Goal: Transaction & Acquisition: Book appointment/travel/reservation

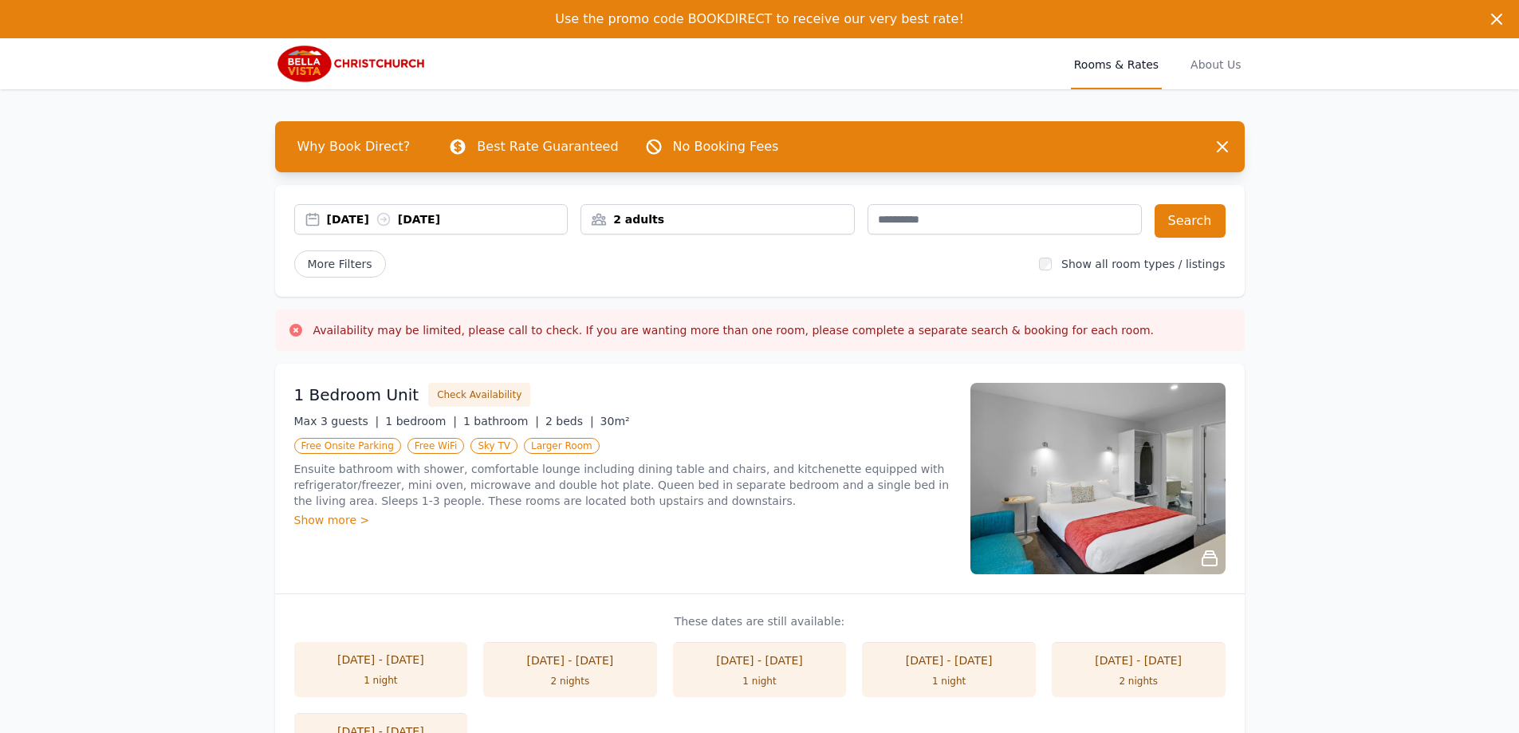
click at [417, 323] on h3 "Availability may be limited, please call to check. If you are wanting more than…" at bounding box center [733, 330] width 841 height 16
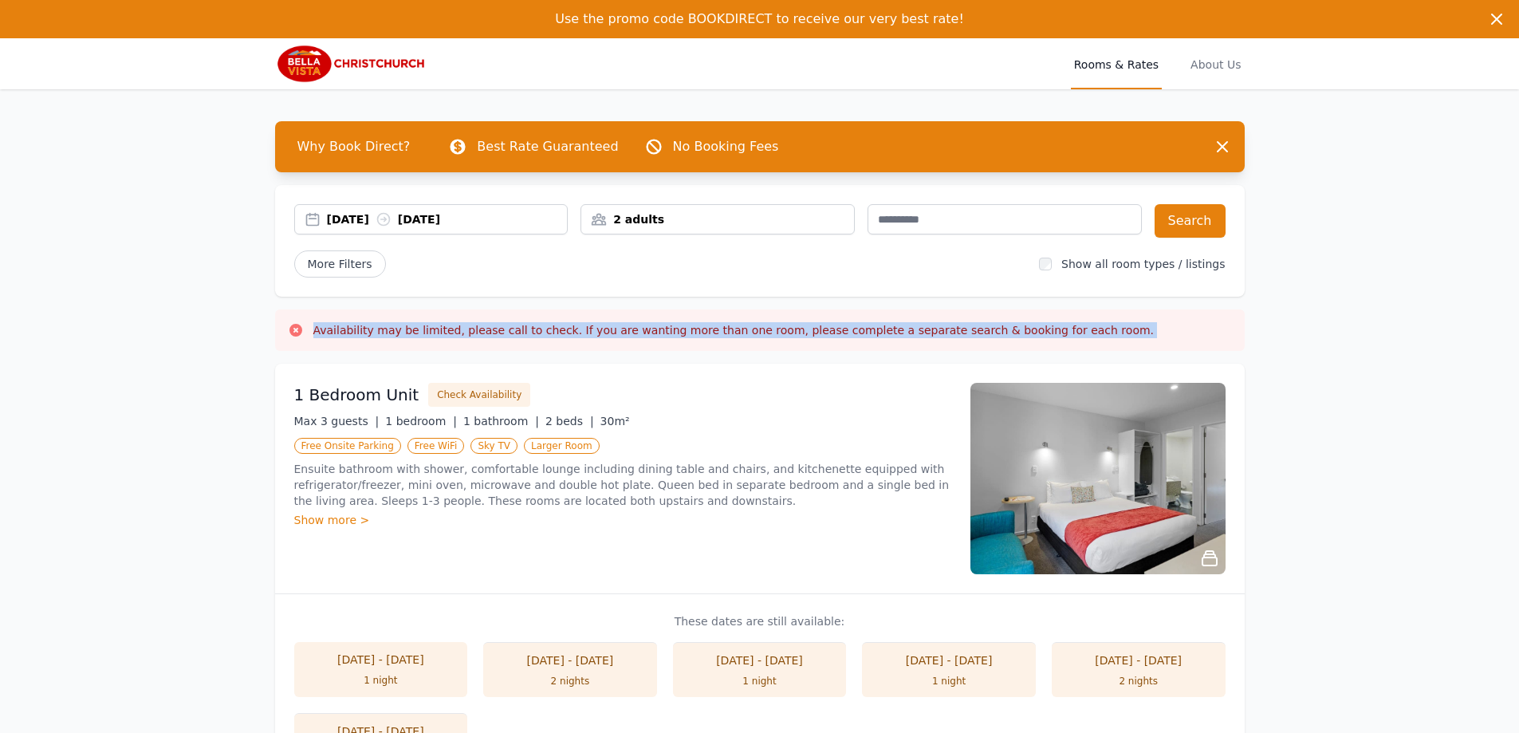
click at [417, 323] on h3 "Availability may be limited, please call to check. If you are wanting more than…" at bounding box center [733, 330] width 841 height 16
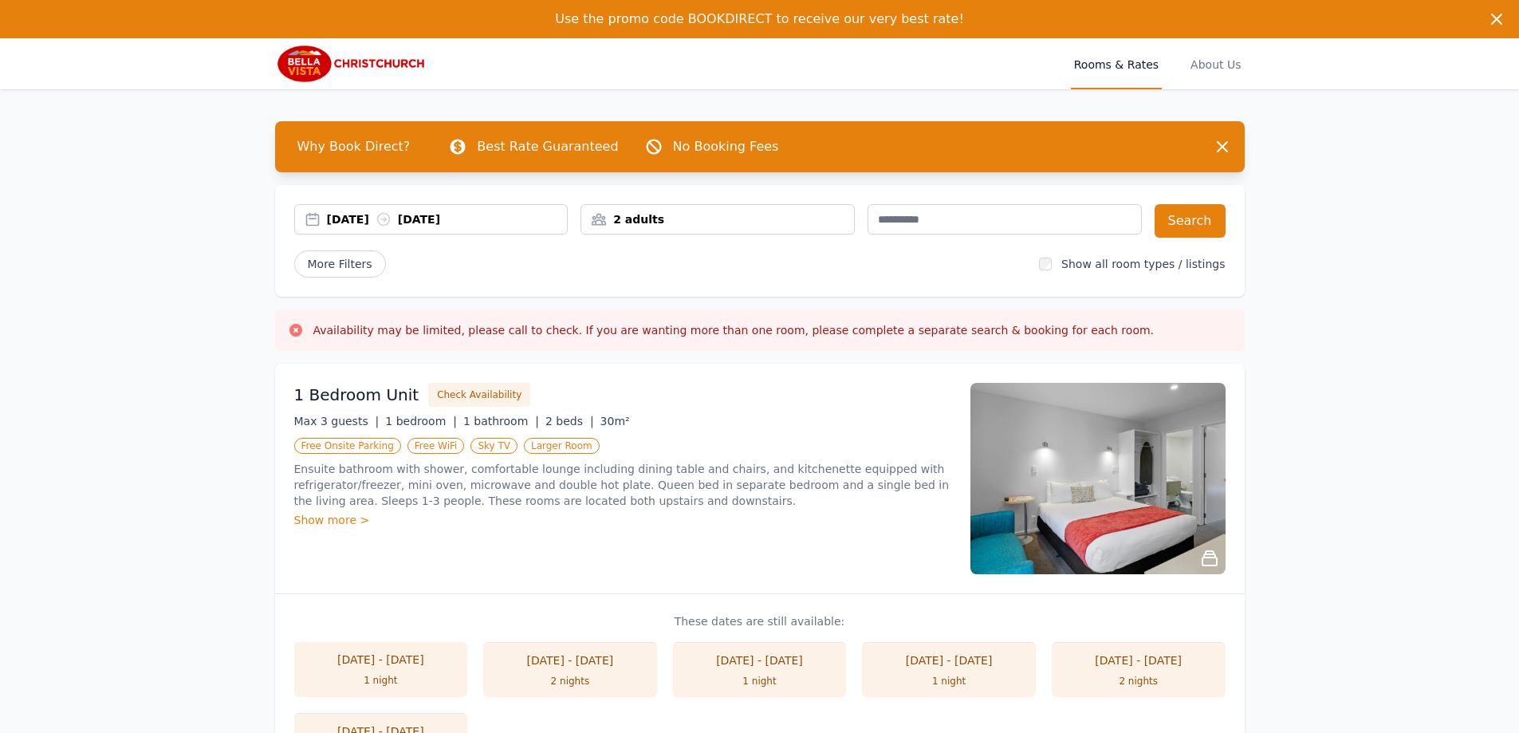
click at [694, 194] on div "[DATE] [DATE] 2 adults Search More Filters Show all room types / listings" at bounding box center [759, 241] width 969 height 112
click at [671, 222] on div "2 adults" at bounding box center [717, 219] width 273 height 16
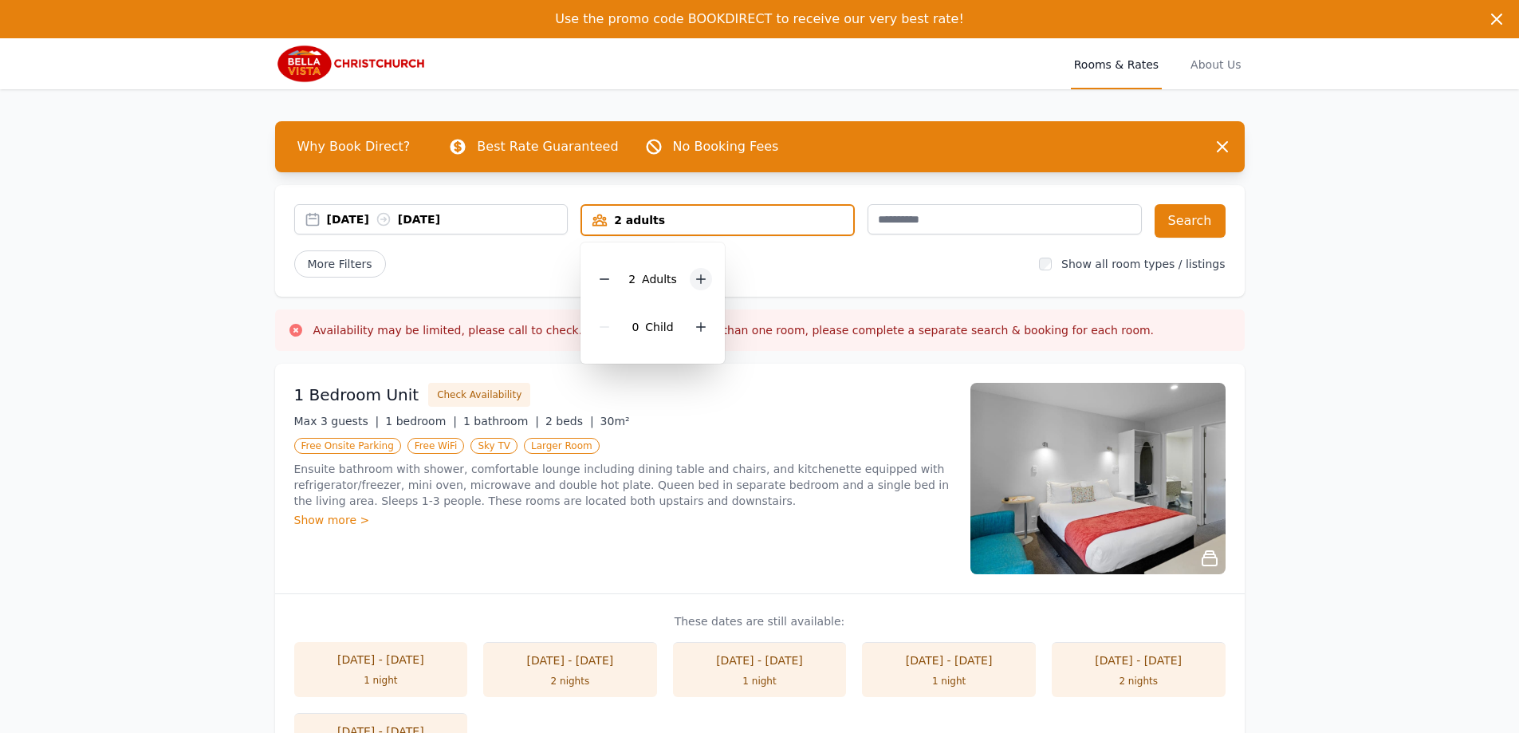
click at [698, 285] on div at bounding box center [701, 279] width 22 height 22
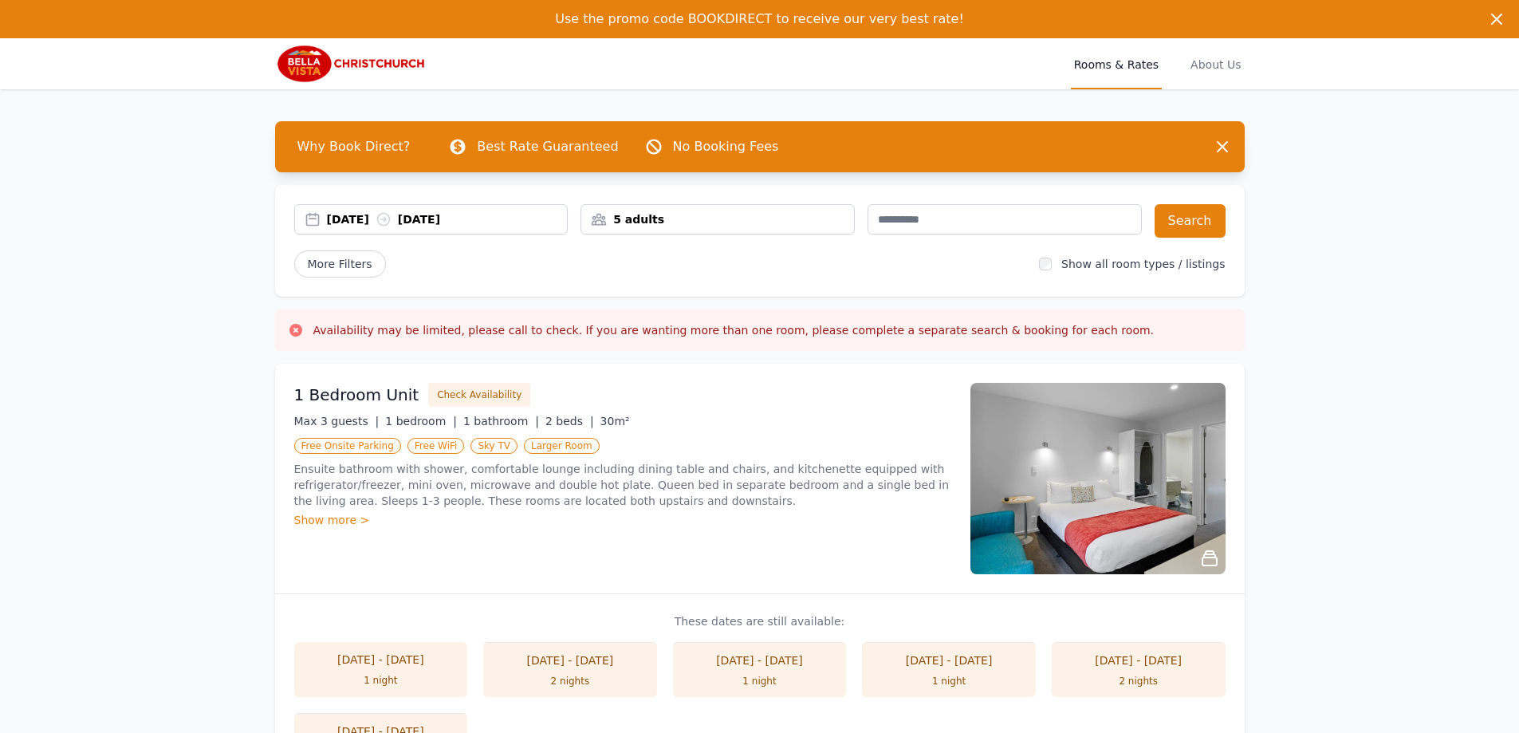
click at [702, 222] on div "5 adults" at bounding box center [717, 219] width 273 height 16
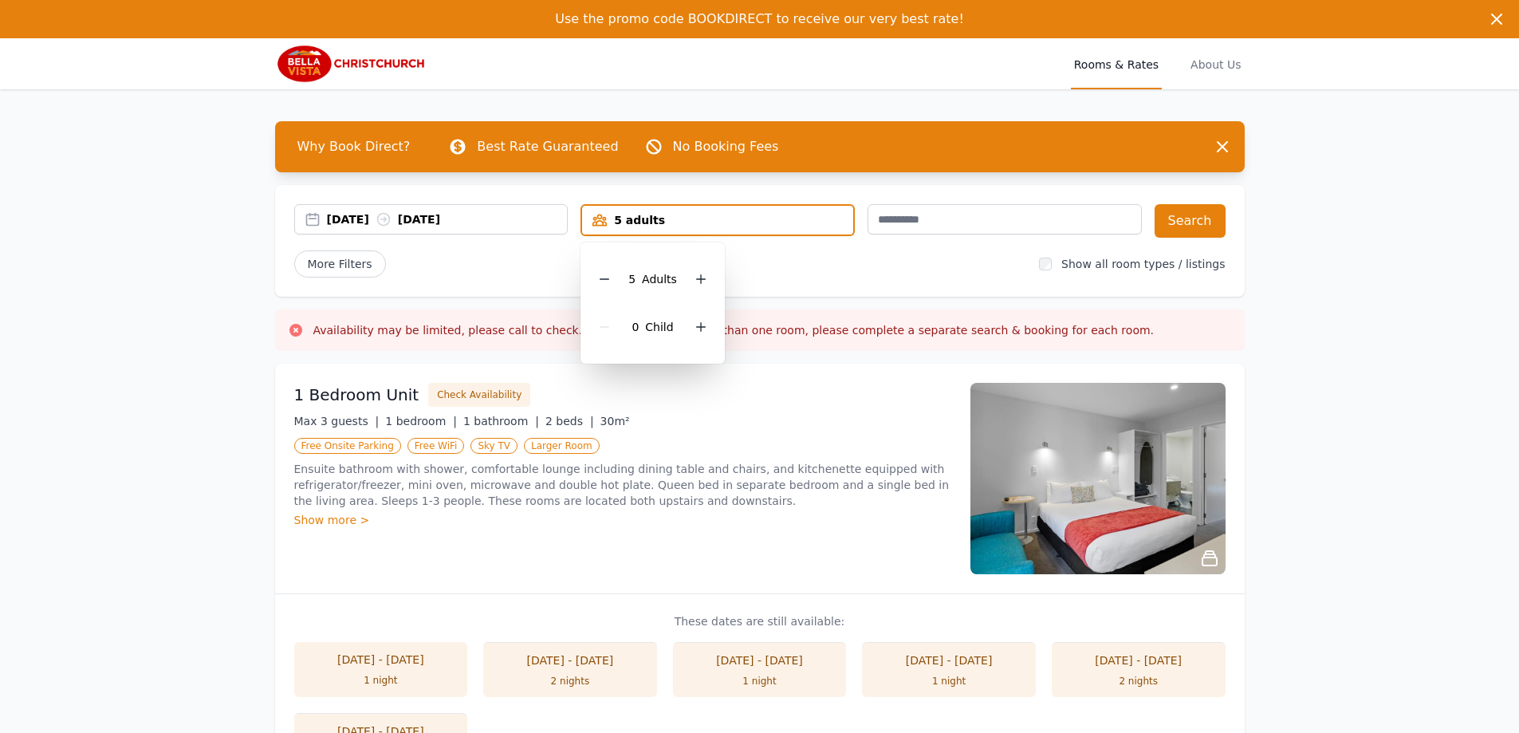
drag, startPoint x: 601, startPoint y: 274, endPoint x: 768, endPoint y: 296, distance: 168.0
click at [606, 276] on icon at bounding box center [604, 279] width 13 height 13
click at [1186, 230] on button "Search" at bounding box center [1189, 220] width 71 height 33
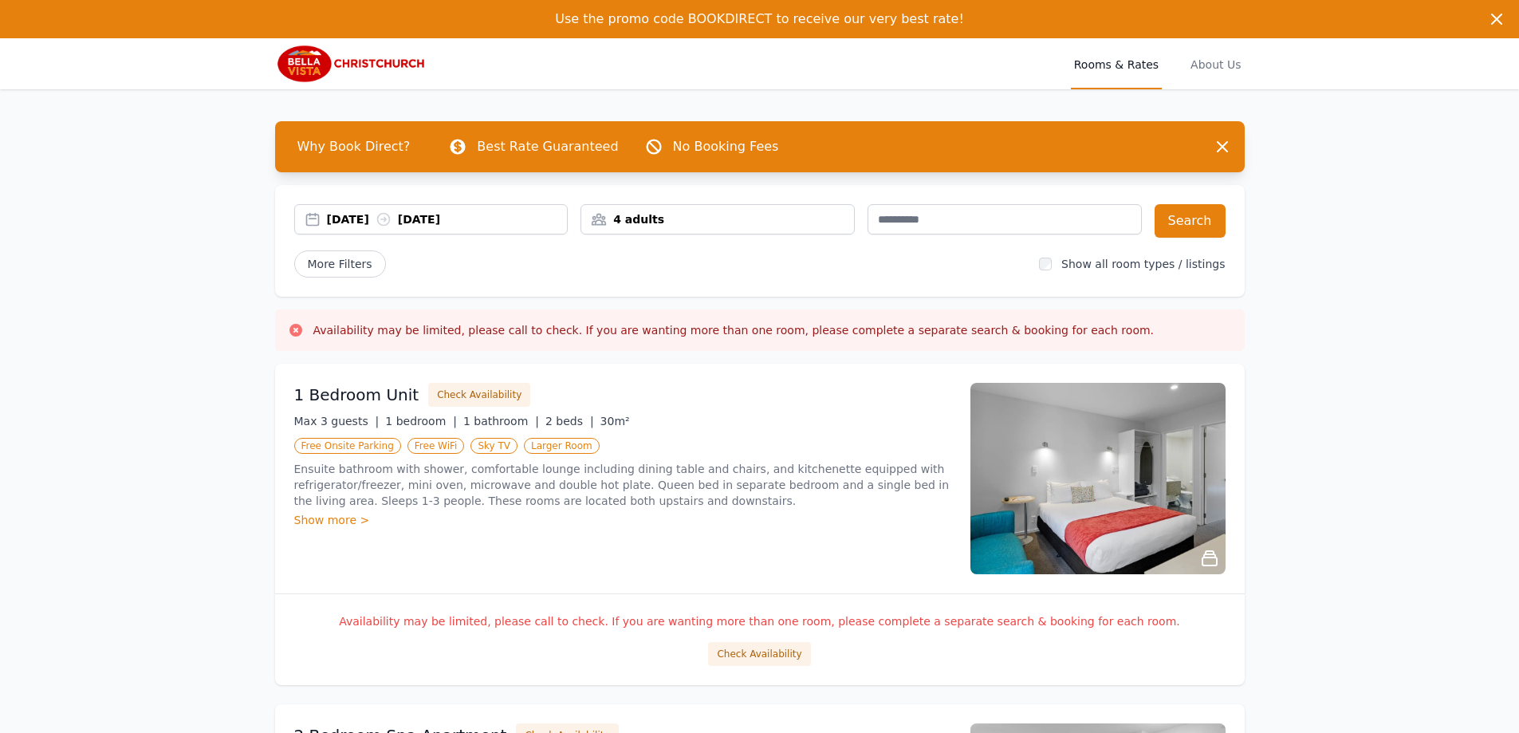
click at [467, 209] on div "[DATE] [DATE]" at bounding box center [431, 219] width 274 height 30
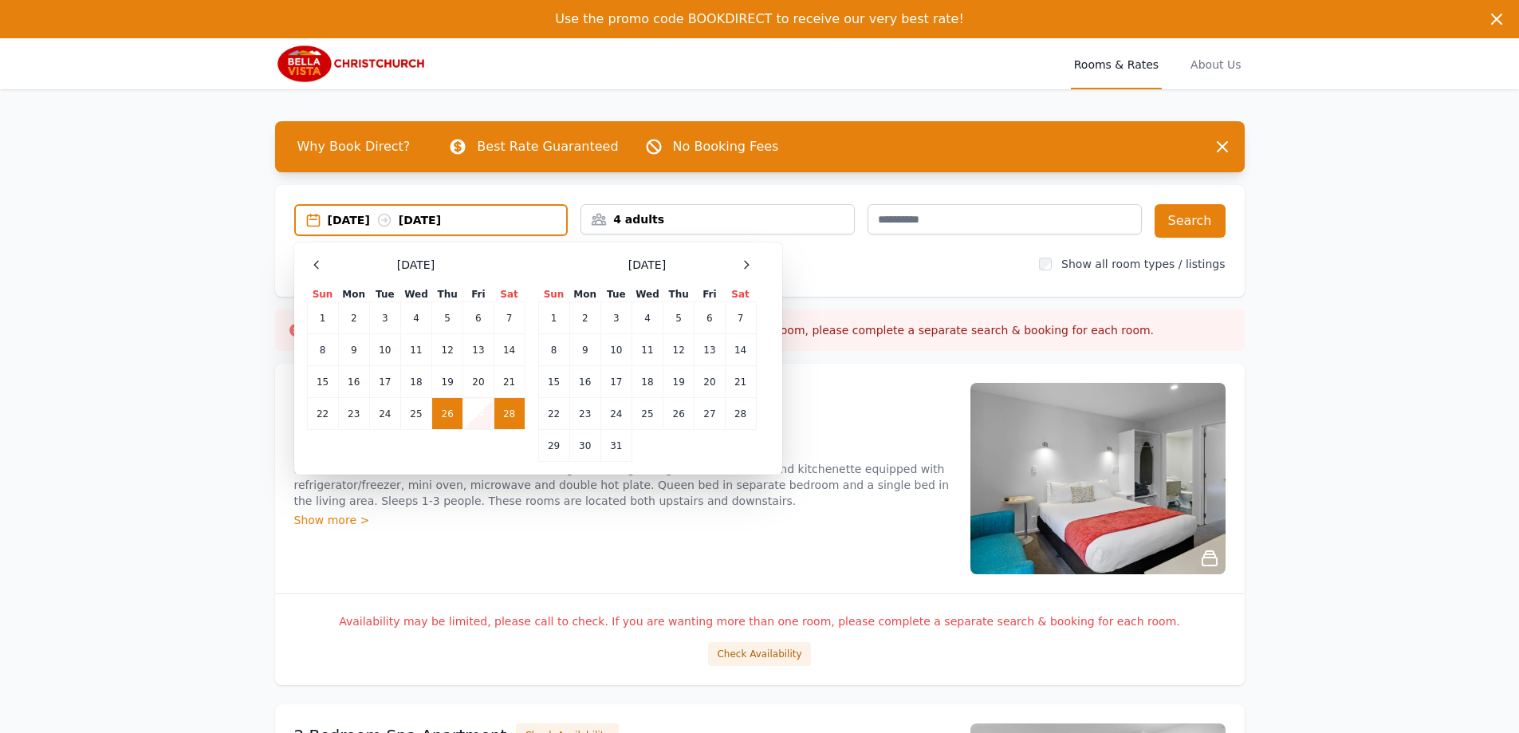
drag, startPoint x: 176, startPoint y: 471, endPoint x: 313, endPoint y: 463, distance: 137.4
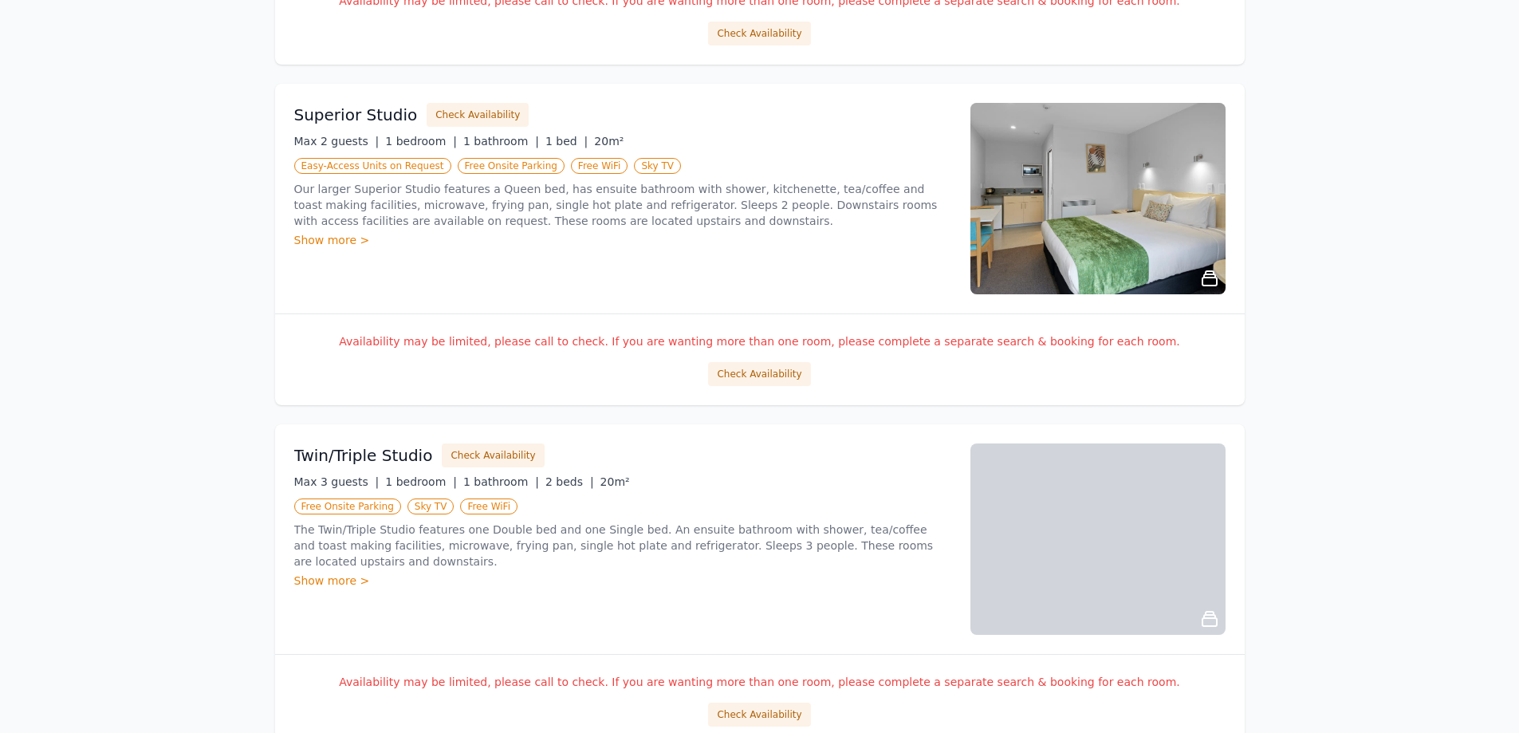
scroll to position [1754, 0]
